Goal: Information Seeking & Learning: Learn about a topic

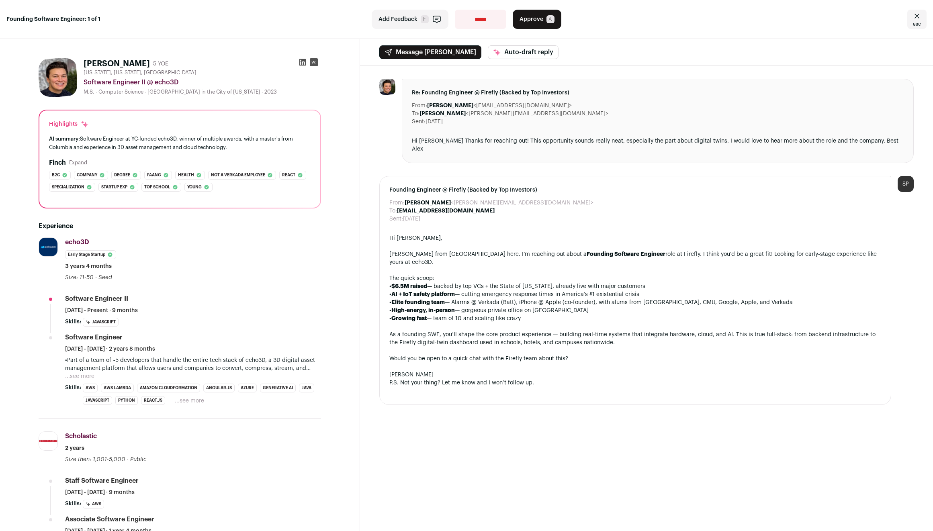
click at [511, 282] on div "• $6.5M raised — backed by top VCs + the State of [US_STATE], already live with…" at bounding box center [635, 286] width 492 height 8
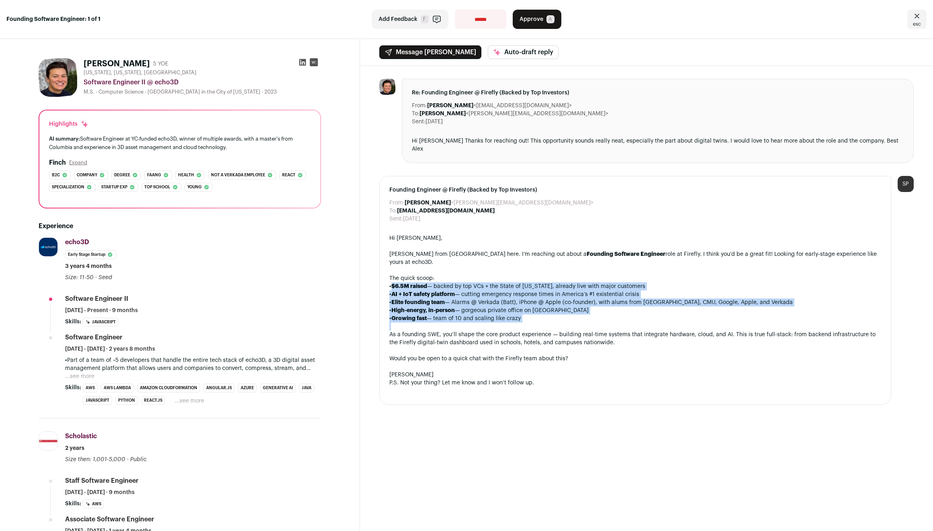
drag, startPoint x: 511, startPoint y: 271, endPoint x: 541, endPoint y: 303, distance: 43.5
click at [541, 303] on div "Hi [PERSON_NAME], [PERSON_NAME] from Wellfound here. I’m reaching out about a F…" at bounding box center [635, 314] width 492 height 161
click at [541, 315] on div "• Growing fast — team of 10 and scaling like crazy" at bounding box center [635, 319] width 492 height 8
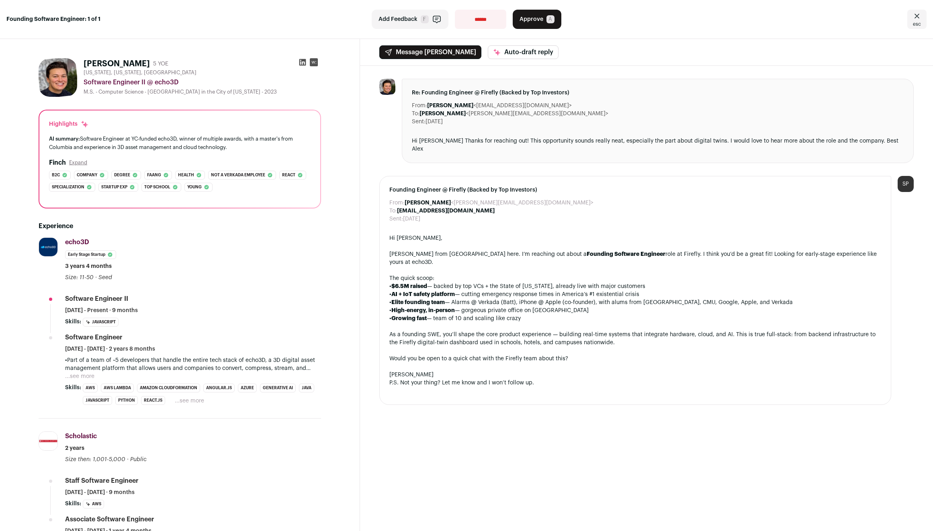
click at [541, 315] on div "• Growing fast — team of 10 and scaling like crazy" at bounding box center [635, 319] width 492 height 8
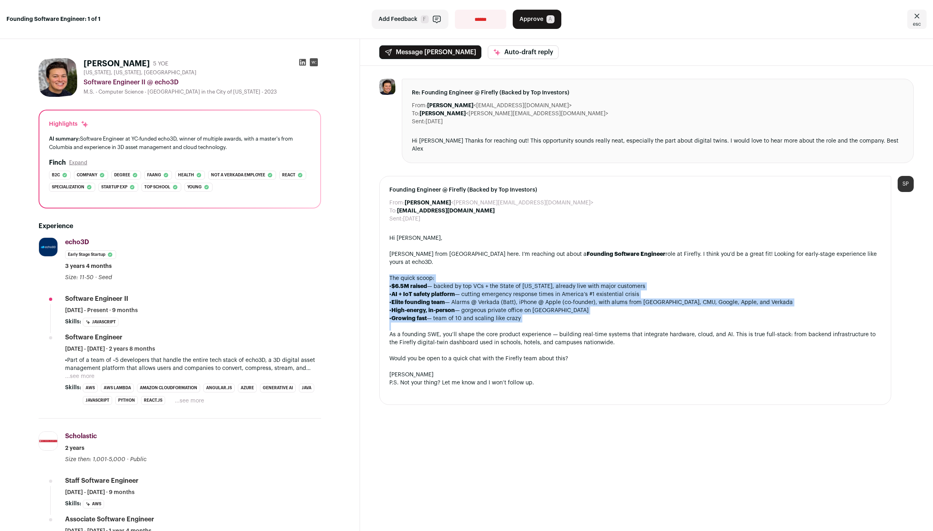
drag, startPoint x: 541, startPoint y: 303, endPoint x: 537, endPoint y: 261, distance: 42.0
click at [537, 261] on div "Hi [PERSON_NAME], [PERSON_NAME] from Wellfound here. I’m reaching out about a F…" at bounding box center [635, 314] width 492 height 161
click at [537, 274] on div "The quick scoop:" at bounding box center [635, 278] width 492 height 8
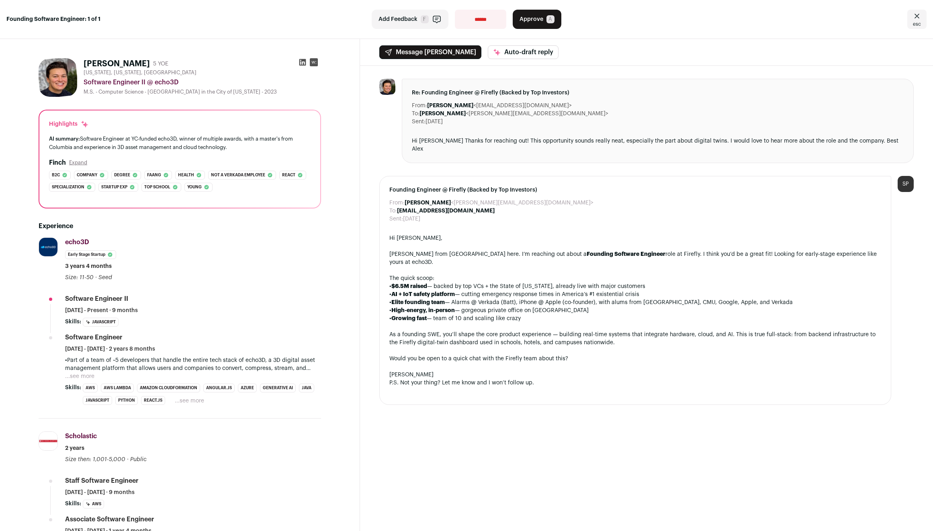
click at [537, 274] on div "The quick scoop:" at bounding box center [635, 278] width 492 height 8
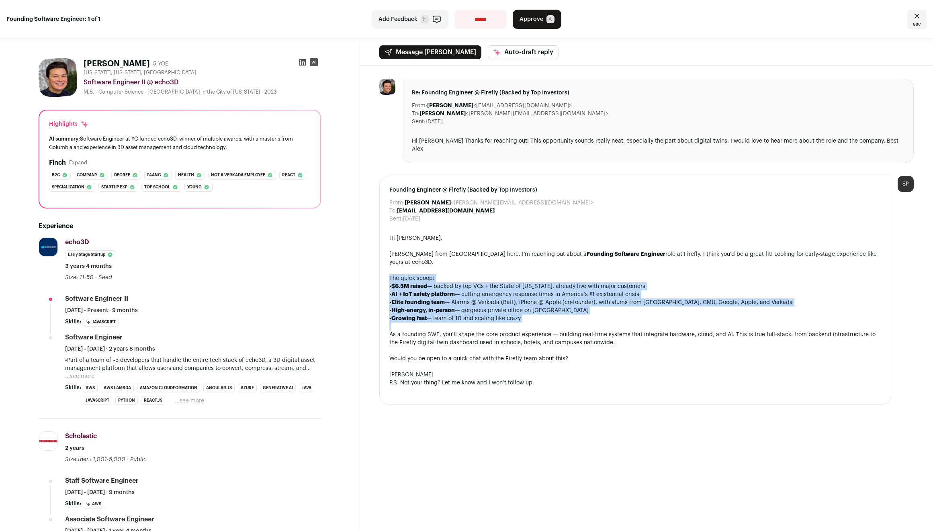
drag, startPoint x: 537, startPoint y: 261, endPoint x: 543, endPoint y: 304, distance: 43.4
click at [543, 304] on div "Hi [PERSON_NAME], [PERSON_NAME] from Wellfound here. I’m reaching out about a F…" at bounding box center [635, 314] width 492 height 161
click at [543, 315] on div "• Growing fast — team of 10 and scaling like crazy" at bounding box center [635, 319] width 492 height 8
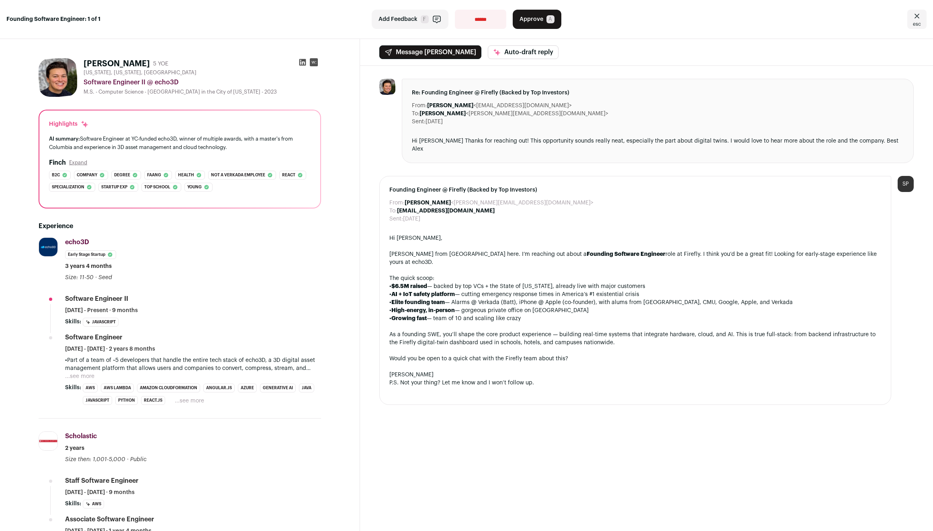
click at [543, 315] on div "• Growing fast — team of 10 and scaling like crazy" at bounding box center [635, 319] width 492 height 8
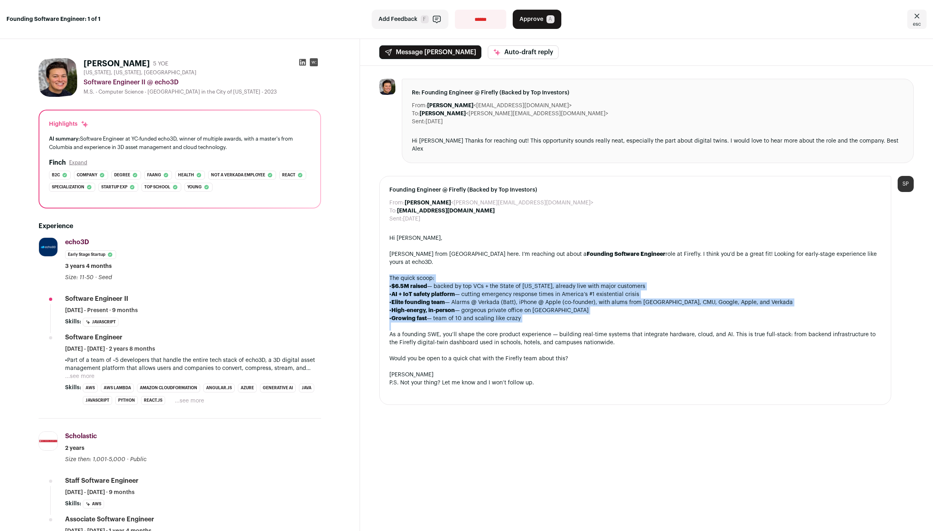
drag, startPoint x: 543, startPoint y: 304, endPoint x: 540, endPoint y: 264, distance: 40.2
click at [540, 264] on div "Hi [PERSON_NAME], [PERSON_NAME] from Wellfound here. I’m reaching out about a F…" at bounding box center [635, 314] width 492 height 161
click at [540, 274] on div "The quick scoop:" at bounding box center [635, 278] width 492 height 8
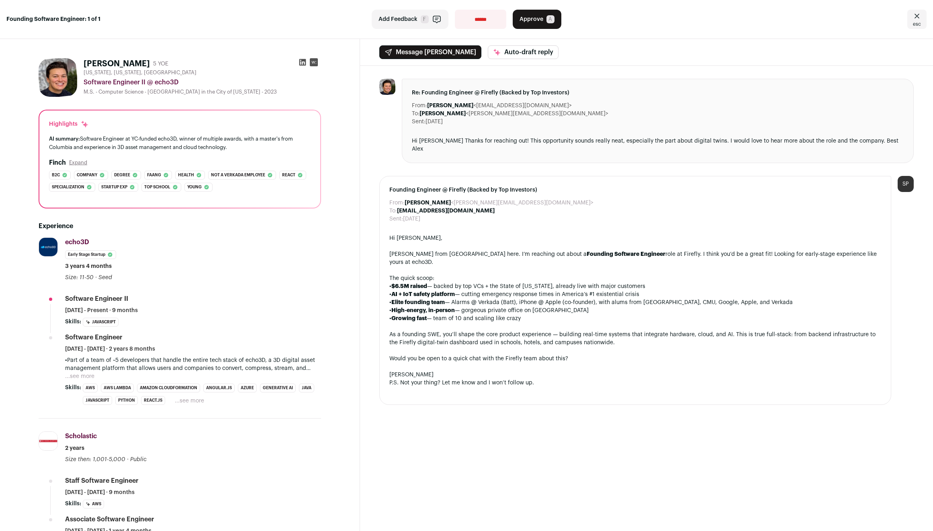
click at [540, 274] on div "The quick scoop:" at bounding box center [635, 278] width 492 height 8
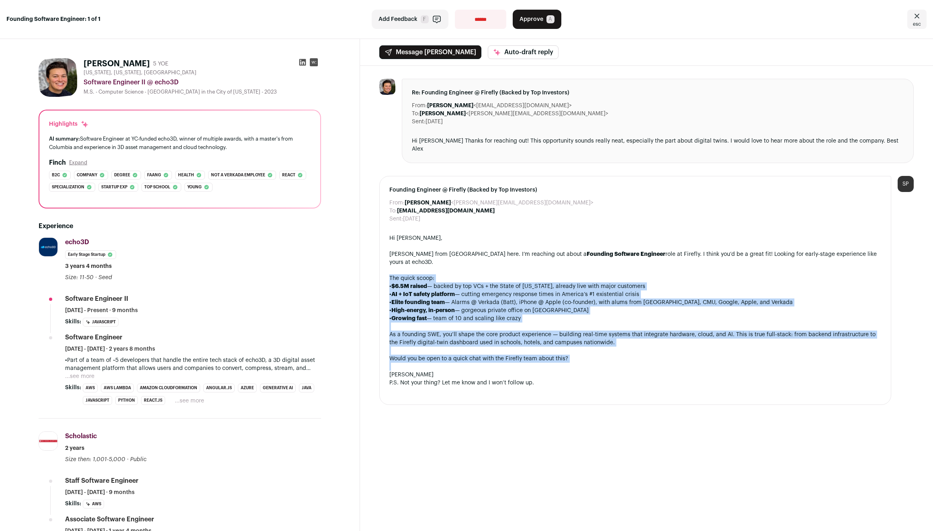
drag, startPoint x: 540, startPoint y: 264, endPoint x: 550, endPoint y: 339, distance: 75.4
click at [550, 339] on div "Hi [PERSON_NAME], [PERSON_NAME] from Wellfound here. I’m reaching out about a F…" at bounding box center [635, 314] width 492 height 161
click at [550, 355] on div "Would you be open to a quick chat with the Firefly team about this?" at bounding box center [635, 359] width 492 height 8
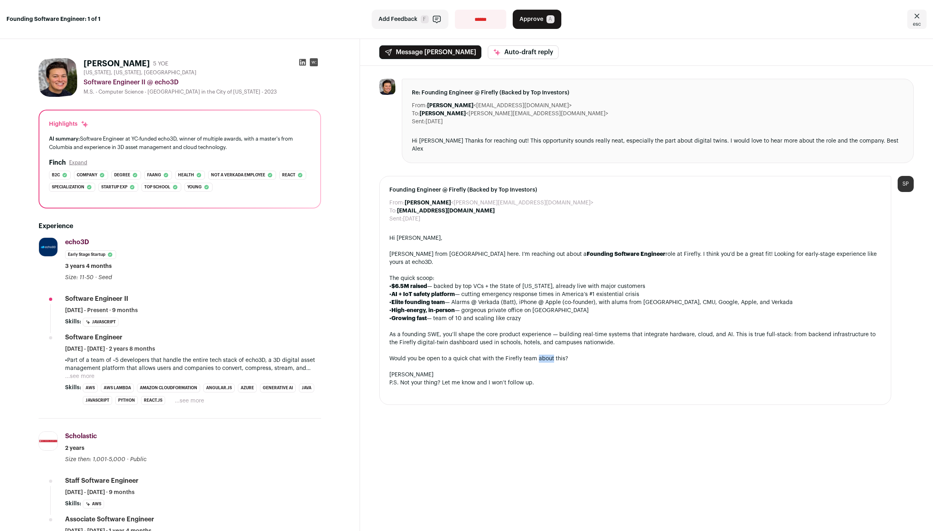
click at [550, 355] on div "Would you be open to a quick chat with the Firefly team about this?" at bounding box center [635, 359] width 492 height 8
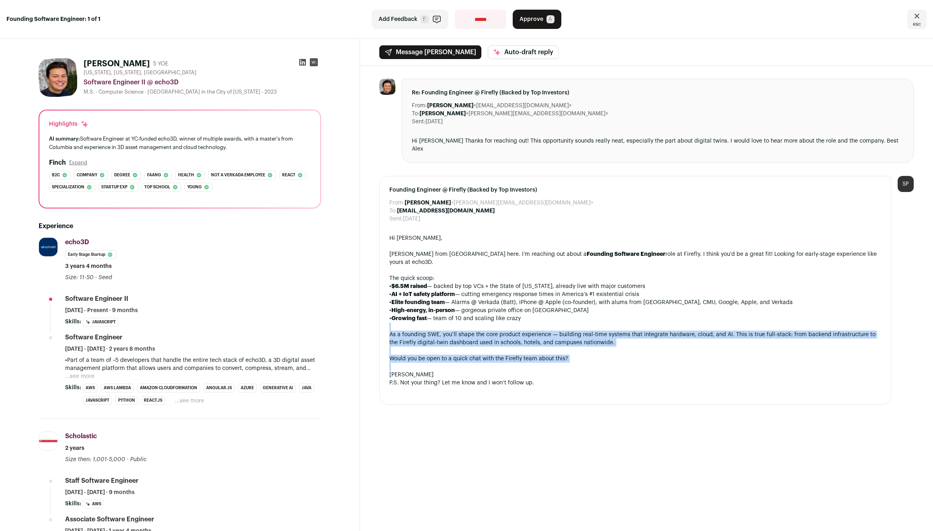
drag, startPoint x: 550, startPoint y: 339, endPoint x: 549, endPoint y: 313, distance: 25.7
click at [549, 313] on div "Hi [PERSON_NAME], [PERSON_NAME] from Wellfound here. I’m reaching out about a F…" at bounding box center [635, 314] width 492 height 161
click at [549, 323] on div at bounding box center [635, 327] width 492 height 8
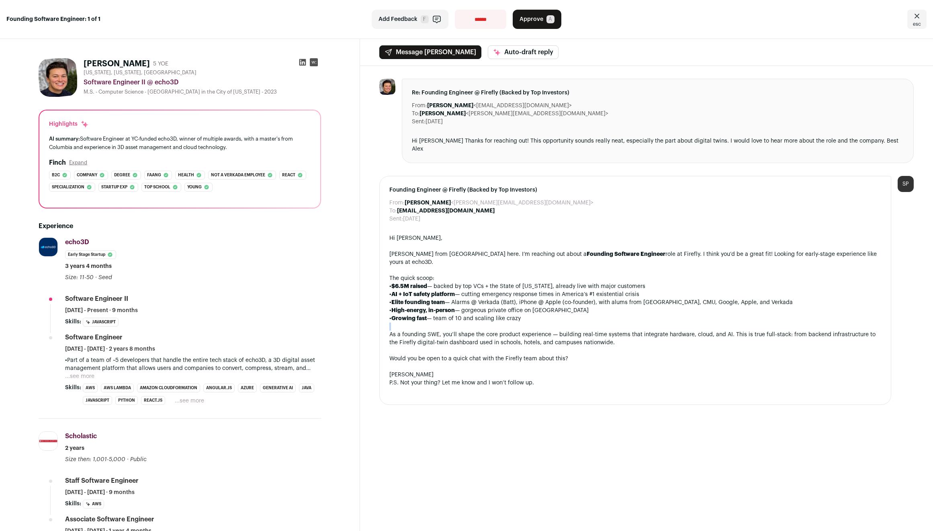
click at [549, 323] on div at bounding box center [635, 327] width 492 height 8
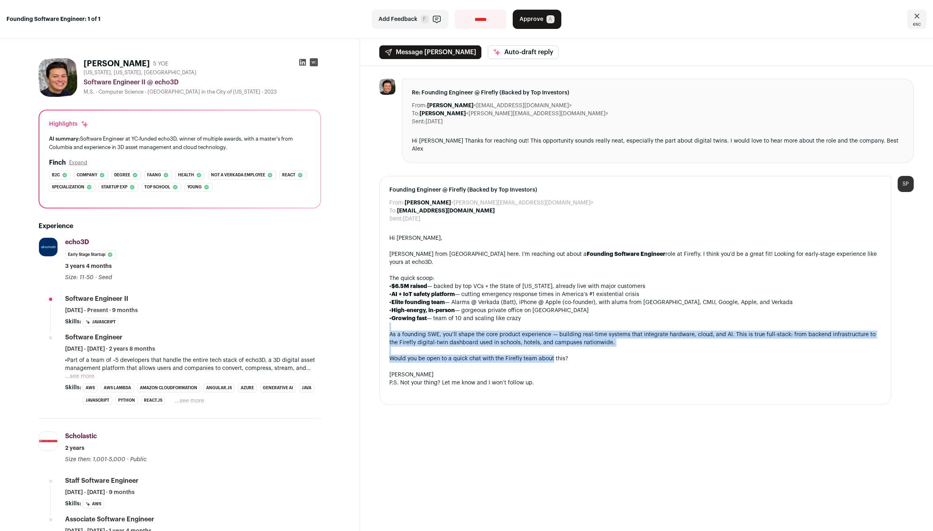
drag, startPoint x: 549, startPoint y: 313, endPoint x: 550, endPoint y: 345, distance: 31.7
click at [550, 345] on div "Hi [PERSON_NAME], [PERSON_NAME] from Wellfound here. I’m reaching out about a F…" at bounding box center [635, 314] width 492 height 161
click at [550, 355] on div "Would you be open to a quick chat with the Firefly team about this?" at bounding box center [635, 359] width 492 height 8
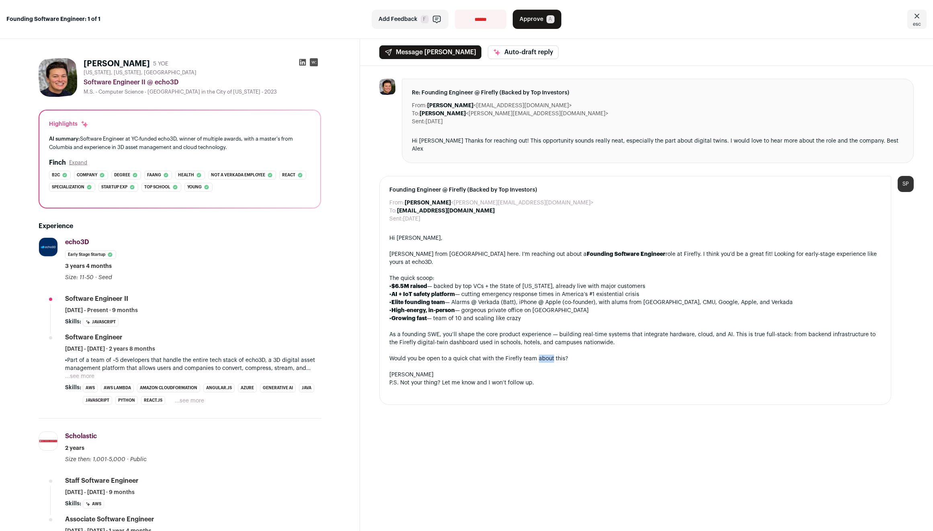
click at [550, 355] on div "Would you be open to a quick chat with the Firefly team about this?" at bounding box center [635, 359] width 492 height 8
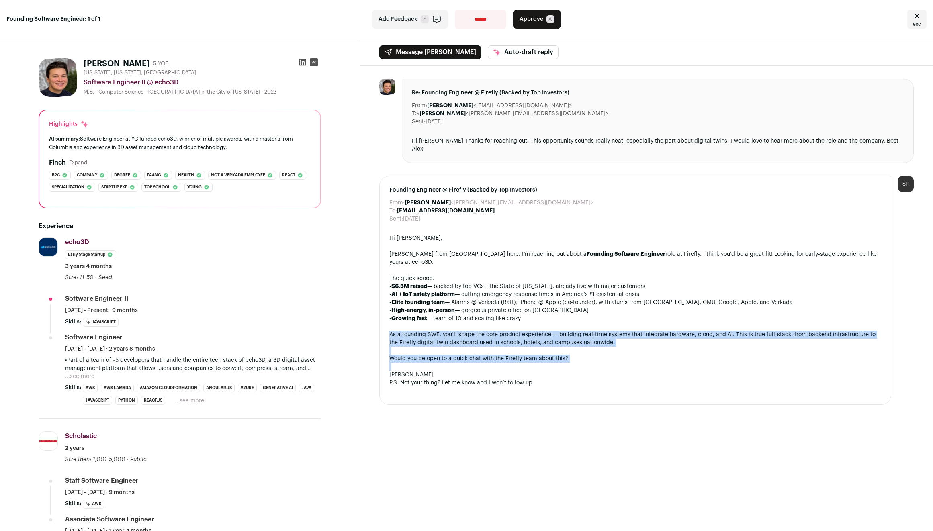
drag, startPoint x: 550, startPoint y: 345, endPoint x: 550, endPoint y: 323, distance: 21.3
click at [550, 324] on div "Hi [PERSON_NAME], [PERSON_NAME] from Wellfound here. I’m reaching out about a F…" at bounding box center [635, 314] width 492 height 161
click at [550, 331] on div "As a founding SWE, you’ll shape the core product experience — building real-tim…" at bounding box center [635, 339] width 492 height 16
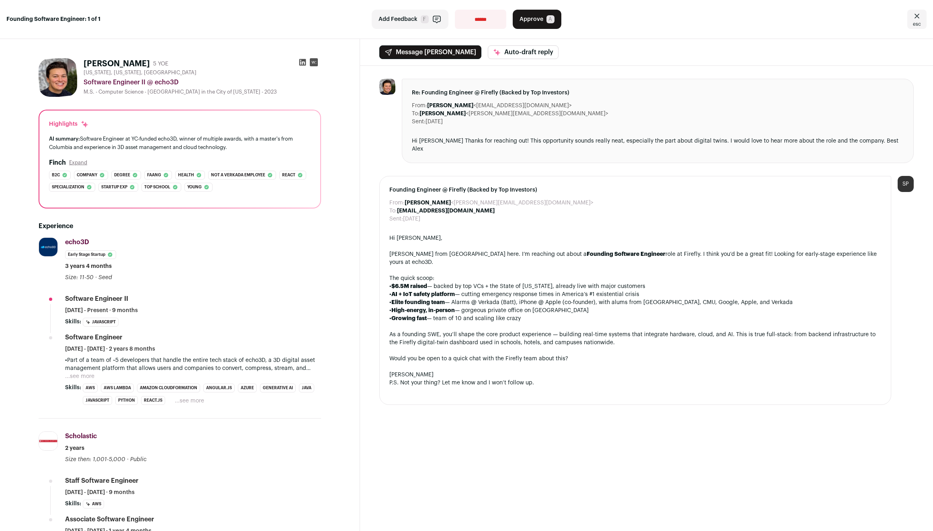
scroll to position [16, 0]
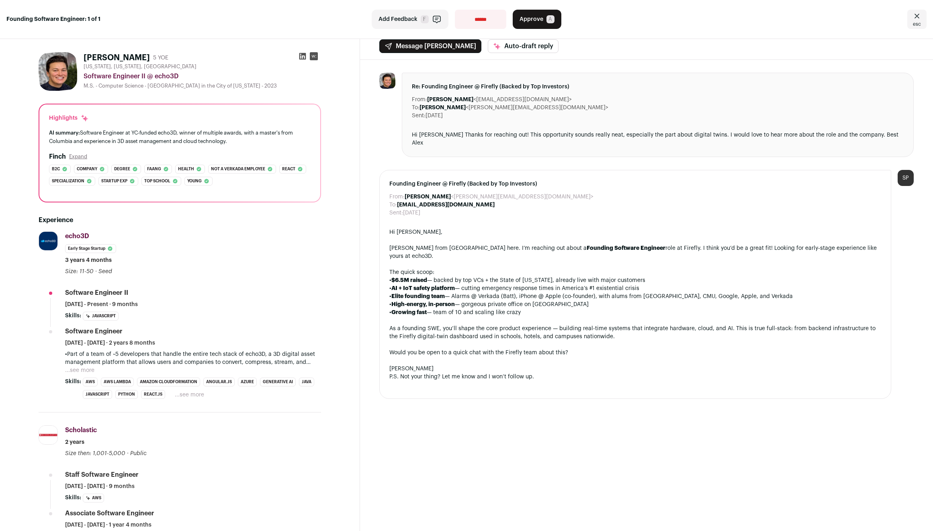
scroll to position [0, 0]
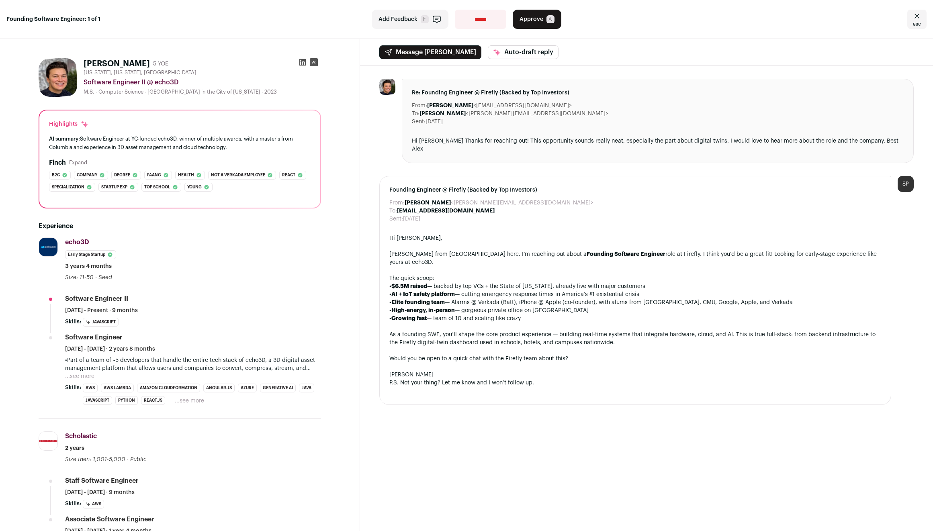
drag, startPoint x: 701, startPoint y: 129, endPoint x: 698, endPoint y: 150, distance: 20.7
click at [698, 150] on div "Re: Founding Engineer @ Firefly (Backed by Top Investors) From: [PERSON_NAME] <…" at bounding box center [658, 121] width 512 height 84
click at [697, 176] on div "Founding Engineer @ Firefly (Backed by Top Investors) From: [PERSON_NAME] <[PER…" at bounding box center [635, 290] width 512 height 229
click at [75, 378] on button "...see more" at bounding box center [79, 376] width 29 height 8
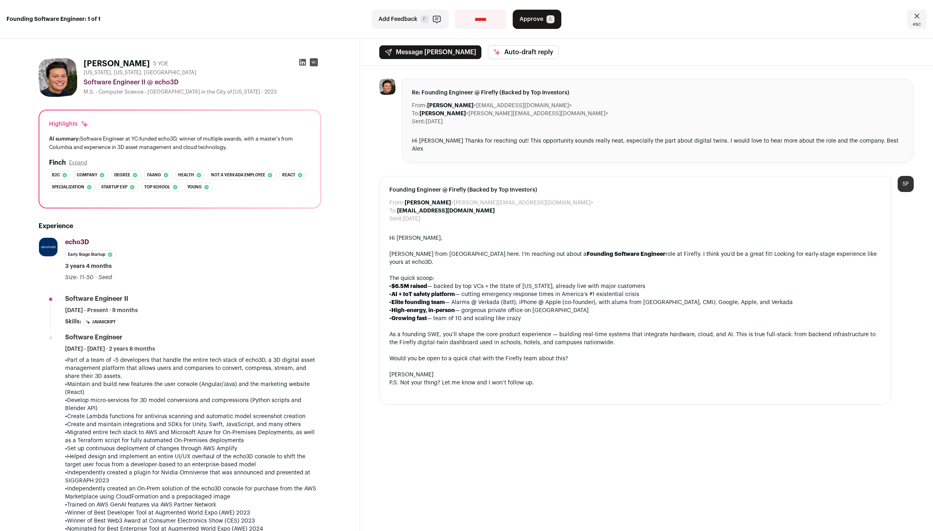
click at [225, 364] on p "•Part of a team of ~5 developers that handle the entire tech stack of echo3D, a…" at bounding box center [193, 368] width 256 height 24
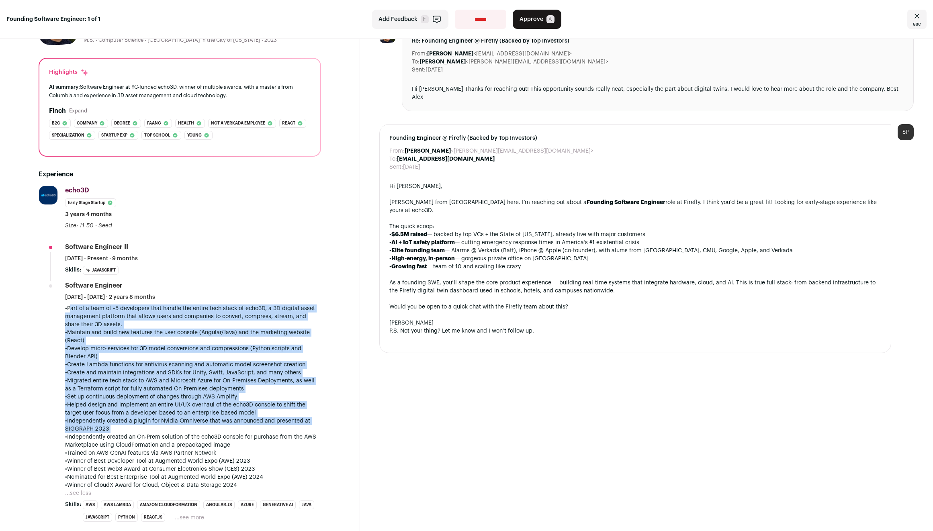
scroll to position [117, 0]
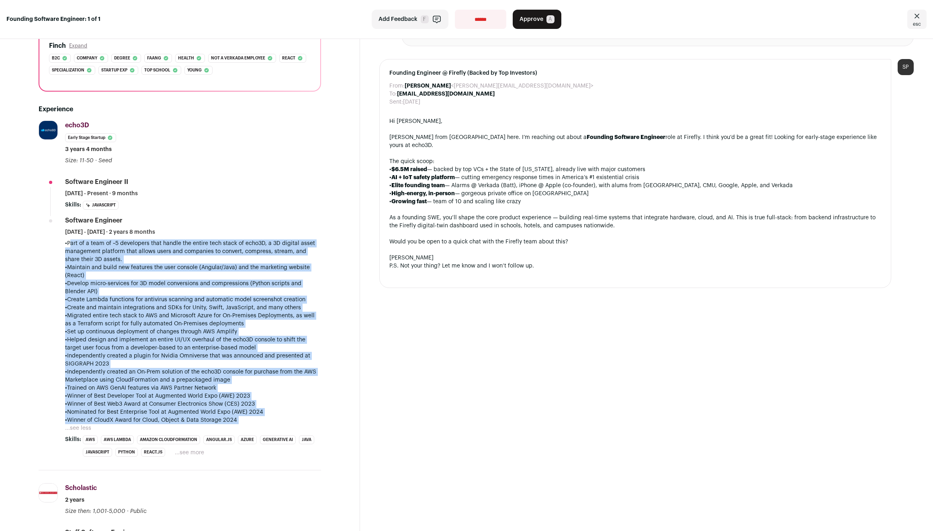
drag, startPoint x: 225, startPoint y: 364, endPoint x: 267, endPoint y: 421, distance: 70.4
click at [267, 421] on div "•Part of a team of ~5 developers that handle the entire tech stack of echo3D, a…" at bounding box center [193, 331] width 256 height 185
click at [267, 421] on p "•Winner of CloudX Award for Cloud, Object & Data Storage 2024" at bounding box center [193, 420] width 256 height 8
click at [267, 420] on p "•Winner of CloudX Award for Cloud, Object & Data Storage 2024" at bounding box center [193, 420] width 256 height 8
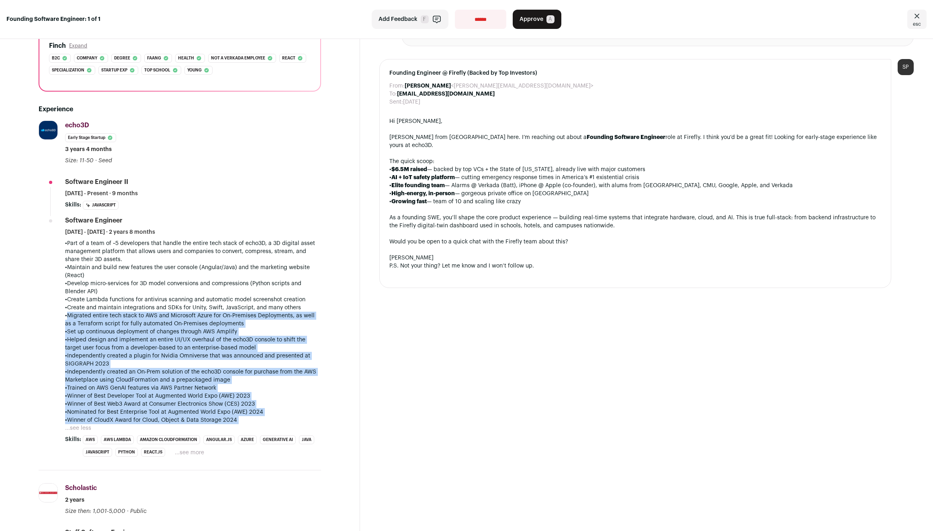
drag, startPoint x: 267, startPoint y: 420, endPoint x: 263, endPoint y: 312, distance: 108.1
click at [263, 312] on div "•Part of a team of ~5 developers that handle the entire tech stack of echo3D, a…" at bounding box center [193, 331] width 256 height 185
click at [263, 312] on p "•Migrated entire tech stack to AWS and Microsoft Azure for On-Premises Deployme…" at bounding box center [193, 320] width 256 height 16
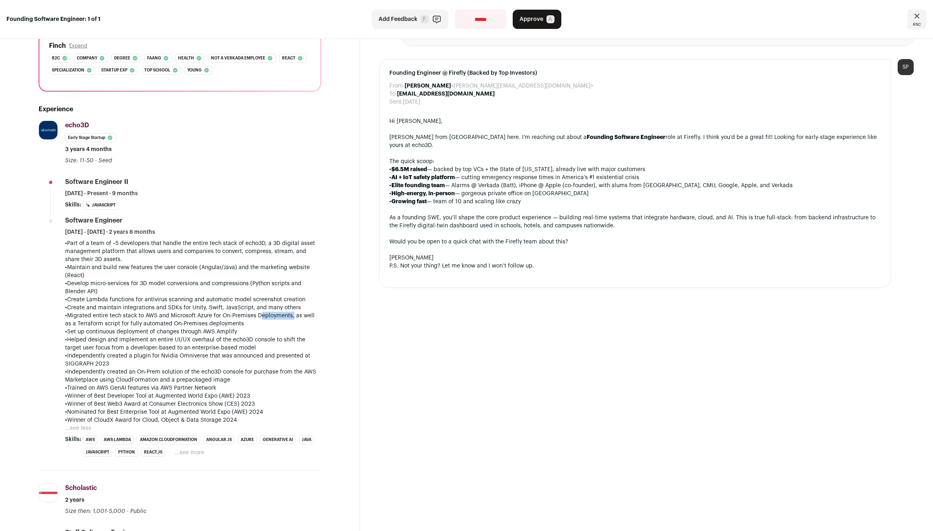
click at [263, 312] on p "•Migrated entire tech stack to AWS and Microsoft Azure for On-Premises Deployme…" at bounding box center [193, 320] width 256 height 16
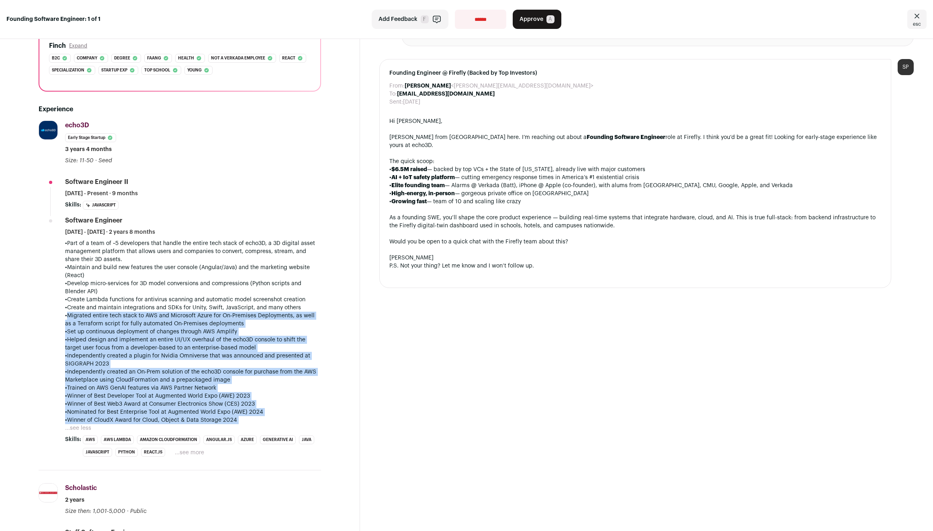
drag, startPoint x: 263, startPoint y: 312, endPoint x: 266, endPoint y: 422, distance: 109.7
click at [266, 422] on div "•Part of a team of ~5 developers that handle the entire tech stack of echo3D, a…" at bounding box center [193, 331] width 256 height 185
click at [266, 422] on p "•Winner of CloudX Award for Cloud, Object & Data Storage 2024" at bounding box center [193, 420] width 256 height 8
drag, startPoint x: 266, startPoint y: 422, endPoint x: 270, endPoint y: 343, distance: 78.8
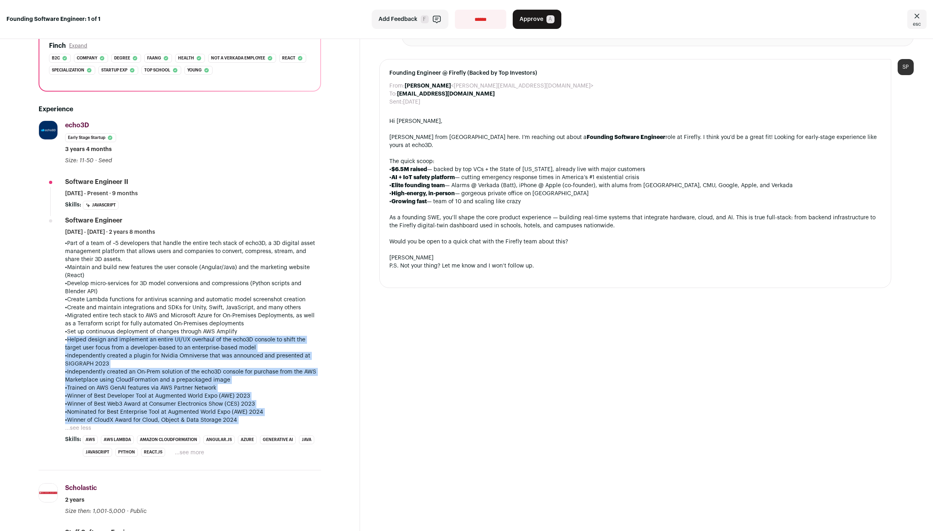
click at [270, 344] on div "•Part of a team of ~5 developers that handle the entire tech stack of echo3D, a…" at bounding box center [193, 331] width 256 height 185
click at [270, 343] on p "•Helped design and implement an entire UI/UX overhaul of the echo3D console to …" at bounding box center [193, 344] width 256 height 16
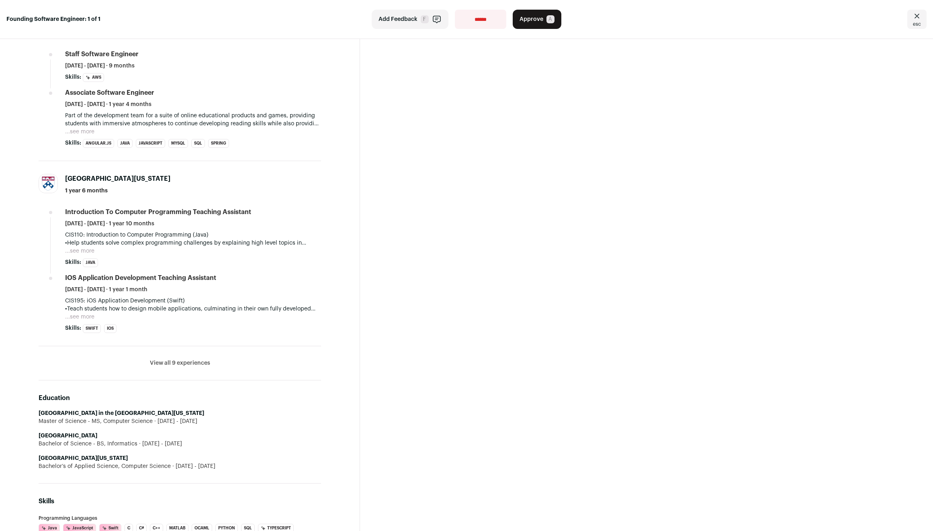
scroll to position [0, 0]
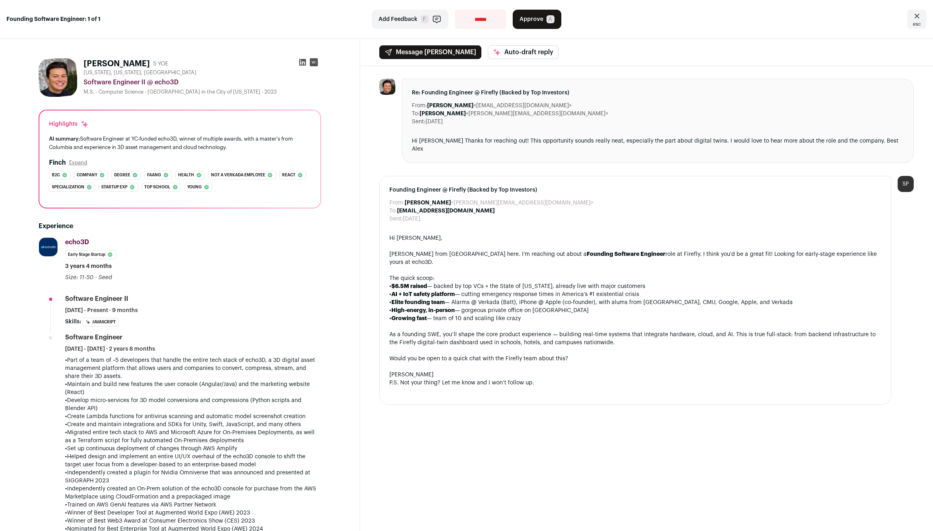
click at [817, 142] on div "Hi [PERSON_NAME] Thanks for reaching out! This opportunity sounds really neat, …" at bounding box center [658, 145] width 492 height 16
click at [762, 143] on div "Hi [PERSON_NAME] Thanks for reaching out! This opportunity sounds really neat, …" at bounding box center [658, 145] width 492 height 16
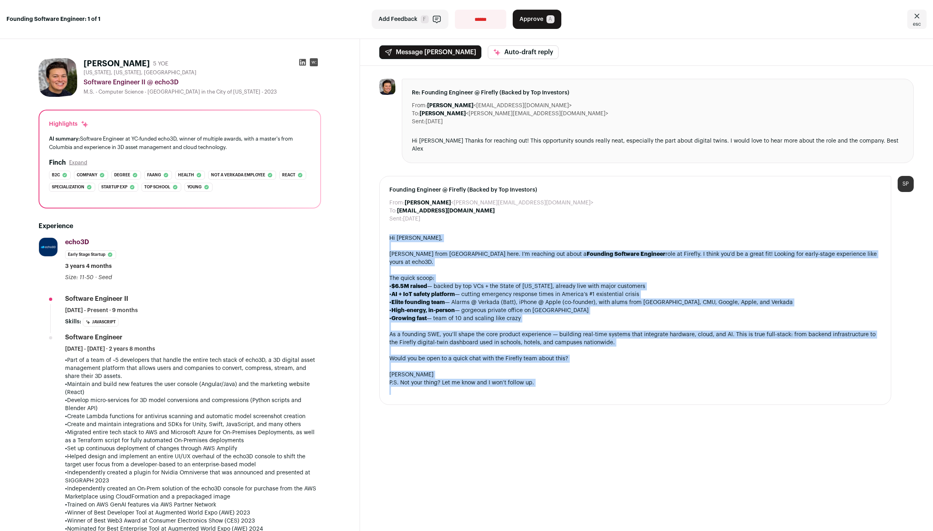
drag, startPoint x: 587, startPoint y: 372, endPoint x: 651, endPoint y: 224, distance: 161.4
click at [651, 225] on div "Founding Engineer @ Firefly (Backed by Top Investors) From: [PERSON_NAME] <[PER…" at bounding box center [635, 290] width 512 height 229
click at [651, 224] on div "Founding Engineer @ Firefly (Backed by Top Investors) From: [PERSON_NAME] <[PER…" at bounding box center [635, 290] width 512 height 229
drag, startPoint x: 651, startPoint y: 223, endPoint x: 620, endPoint y: 348, distance: 128.9
click at [620, 348] on div "Founding Engineer @ Firefly (Backed by Top Investors) From: [PERSON_NAME] <[PER…" at bounding box center [635, 290] width 512 height 229
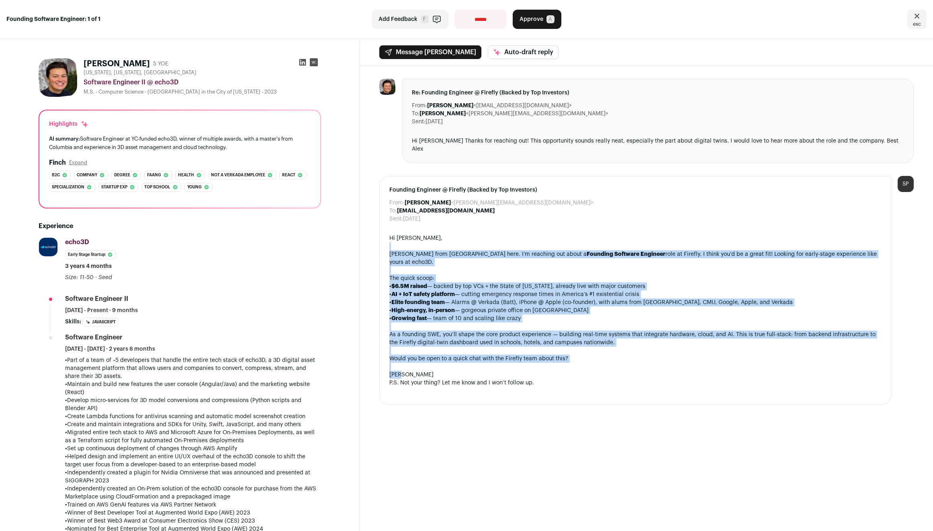
drag, startPoint x: 614, startPoint y: 356, endPoint x: 630, endPoint y: 236, distance: 121.5
click at [630, 236] on div "Hi [PERSON_NAME], [PERSON_NAME] from Wellfound here. I’m reaching out about a F…" at bounding box center [635, 314] width 492 height 161
click at [630, 242] on div at bounding box center [635, 246] width 492 height 8
drag, startPoint x: 630, startPoint y: 238, endPoint x: 614, endPoint y: 362, distance: 125.2
click at [614, 362] on div "Hi [PERSON_NAME], [PERSON_NAME] from Wellfound here. I’m reaching out about a F…" at bounding box center [635, 314] width 492 height 161
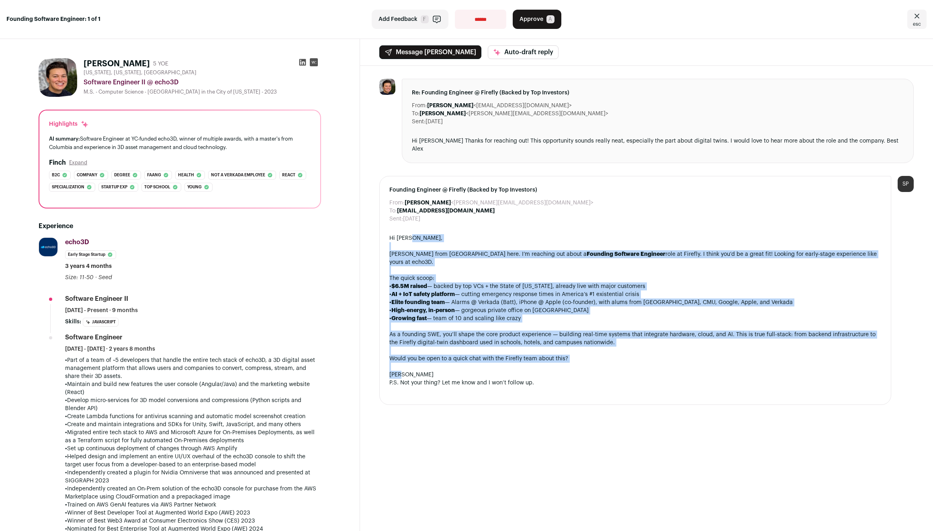
click at [614, 371] on div "[PERSON_NAME]" at bounding box center [635, 375] width 492 height 8
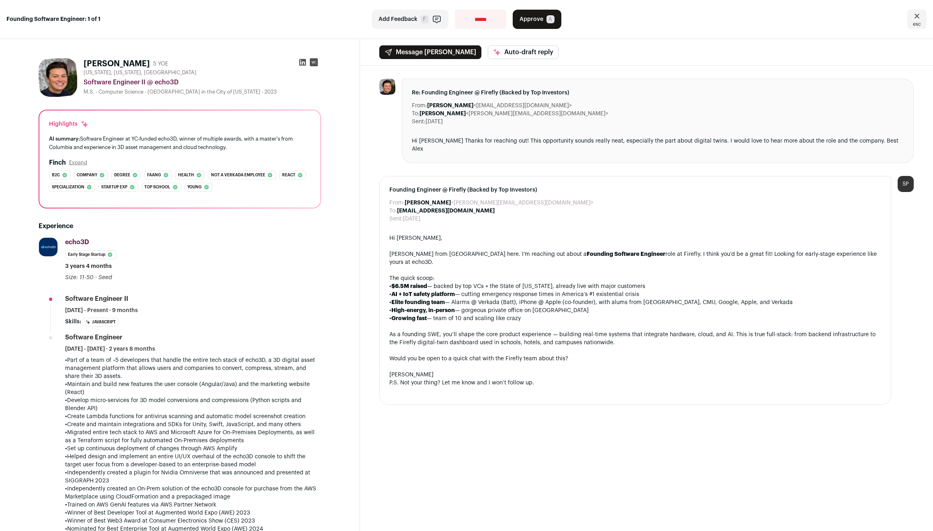
drag, startPoint x: 593, startPoint y: 364, endPoint x: 608, endPoint y: 304, distance: 62.2
click at [608, 304] on div "Hi [PERSON_NAME], [PERSON_NAME] from Wellfound here. I’m reaching out about a F…" at bounding box center [635, 314] width 492 height 161
click at [608, 315] on div "• Growing fast — team of 10 and scaling like crazy" at bounding box center [635, 319] width 492 height 8
drag, startPoint x: 608, startPoint y: 304, endPoint x: 607, endPoint y: 368, distance: 64.3
click at [607, 368] on div "Hi [PERSON_NAME], [PERSON_NAME] from Wellfound here. I’m reaching out about a F…" at bounding box center [635, 314] width 492 height 161
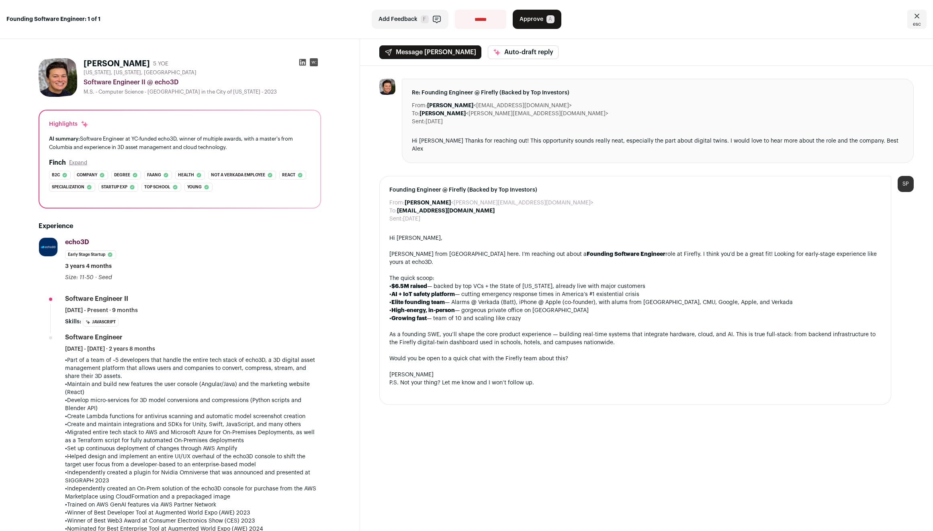
click at [607, 379] on div "P.S. Not your thing? Let me know and I won’t follow up." at bounding box center [635, 383] width 492 height 8
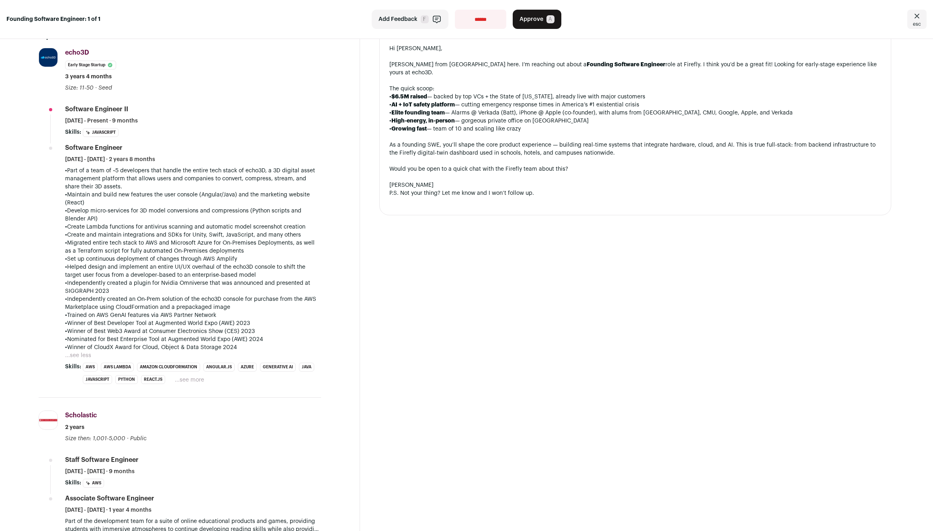
scroll to position [184, 0]
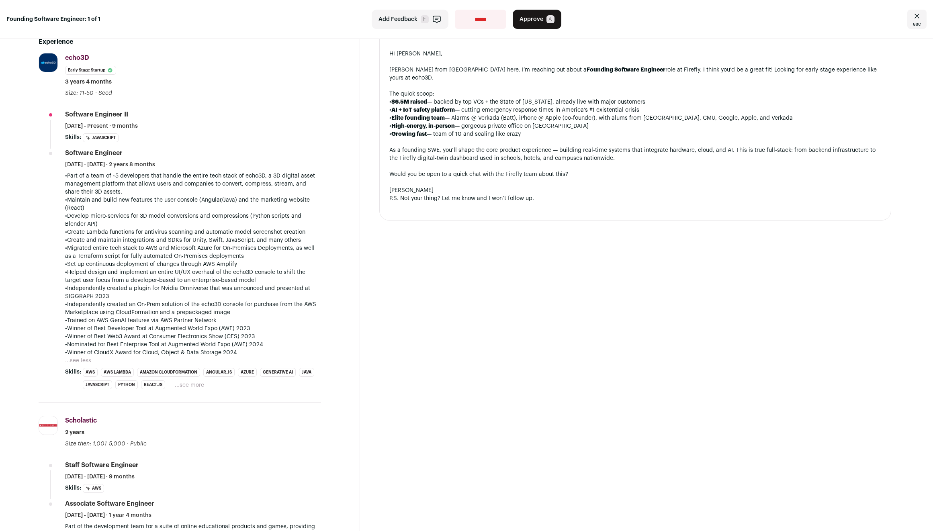
drag, startPoint x: 76, startPoint y: 163, endPoint x: 290, endPoint y: 346, distance: 282.2
click at [290, 346] on li "Software Engineer [DATE] - [DATE] · 2 years 8 months •Part of a team of ~5 deve…" at bounding box center [193, 269] width 256 height 241
click at [290, 346] on p "•Nominated for Best Enterprise Tool at Augmented World Expo (AWE) 2024" at bounding box center [193, 345] width 256 height 8
drag, startPoint x: 289, startPoint y: 350, endPoint x: 270, endPoint y: 231, distance: 120.4
click at [270, 231] on div "•Part of a team of ~5 developers that handle the entire tech stack of echo3D, a…" at bounding box center [193, 264] width 256 height 185
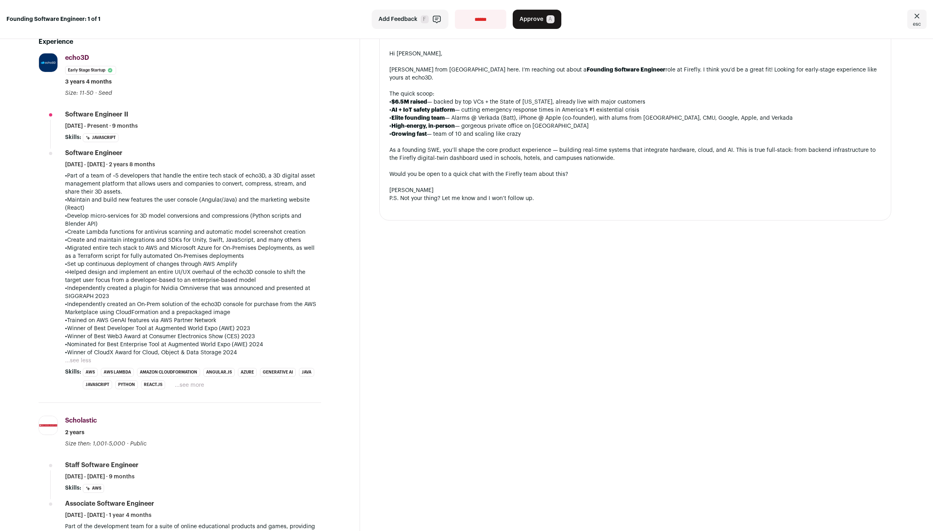
click at [270, 231] on p "•Create Lambda functions for antivirus scanning and automatic model screenshot …" at bounding box center [193, 232] width 256 height 8
drag, startPoint x: 270, startPoint y: 225, endPoint x: 264, endPoint y: 263, distance: 38.1
click at [264, 263] on div "•Part of a team of ~5 developers that handle the entire tech stack of echo3D, a…" at bounding box center [193, 264] width 256 height 185
click at [264, 263] on p "•Set up continuous deployment of changes through AWS Amplify" at bounding box center [193, 264] width 256 height 8
drag, startPoint x: 264, startPoint y: 263, endPoint x: 264, endPoint y: 221, distance: 42.2
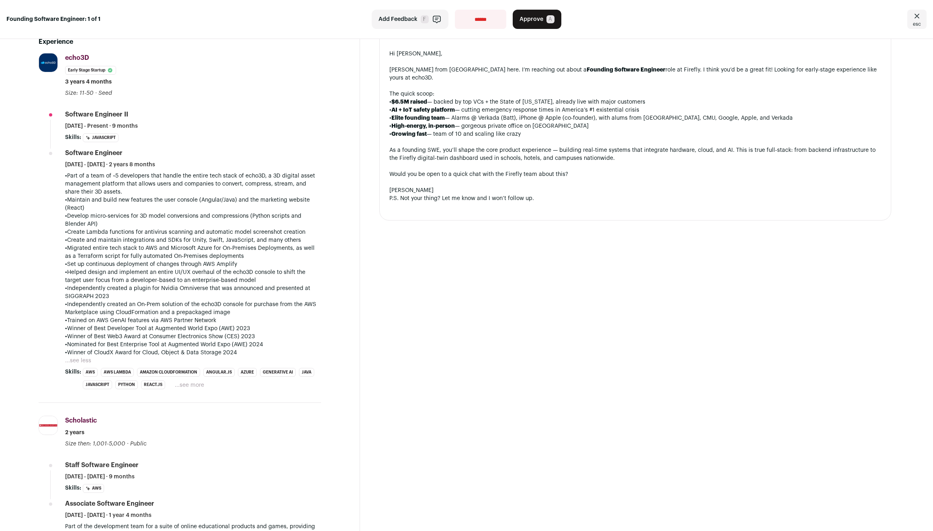
click at [264, 221] on div "•Part of a team of ~5 developers that handle the entire tech stack of echo3D, a…" at bounding box center [193, 264] width 256 height 185
click at [264, 221] on p "•Develop micro-services for 3D model conversions and compressions (Python scrip…" at bounding box center [193, 220] width 256 height 16
drag, startPoint x: 264, startPoint y: 221, endPoint x: 256, endPoint y: 261, distance: 40.9
click at [256, 261] on div "•Part of a team of ~5 developers that handle the entire tech stack of echo3D, a…" at bounding box center [193, 264] width 256 height 185
click at [256, 261] on p "•Set up continuous deployment of changes through AWS Amplify" at bounding box center [193, 264] width 256 height 8
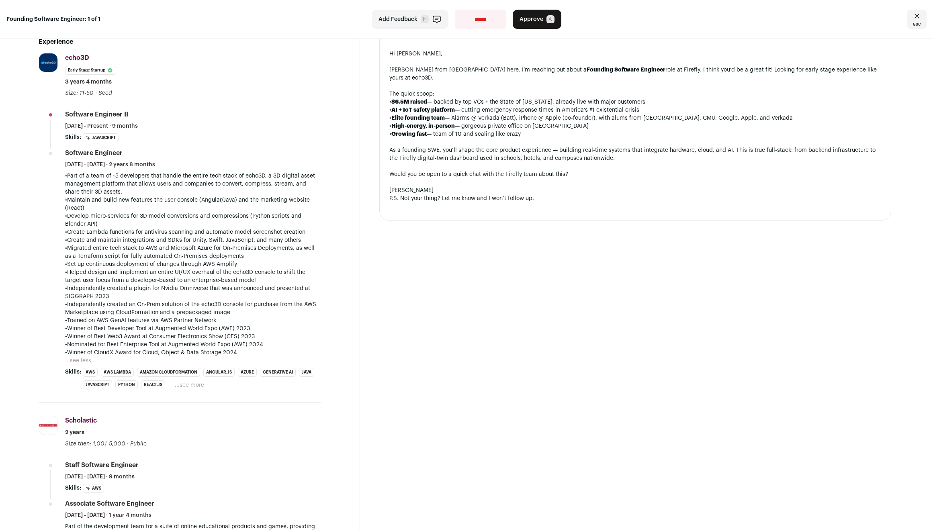
drag, startPoint x: 256, startPoint y: 261, endPoint x: 258, endPoint y: 225, distance: 36.6
click at [258, 225] on div "•Part of a team of ~5 developers that handle the entire tech stack of echo3D, a…" at bounding box center [193, 264] width 256 height 185
click at [258, 225] on p "•Develop micro-services for 3D model conversions and compressions (Python scrip…" at bounding box center [193, 220] width 256 height 16
drag, startPoint x: 258, startPoint y: 225, endPoint x: 260, endPoint y: 275, distance: 50.3
click at [260, 275] on div "•Part of a team of ~5 developers that handle the entire tech stack of echo3D, a…" at bounding box center [193, 264] width 256 height 185
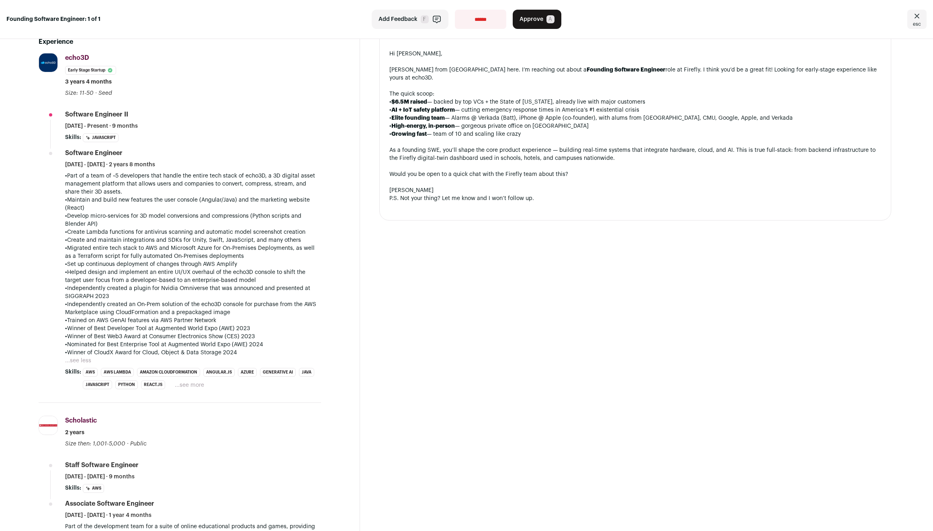
click at [260, 275] on p "•Helped design and implement an entire UI/UX overhaul of the echo3D console to …" at bounding box center [193, 276] width 256 height 16
